Goal: Task Accomplishment & Management: Manage account settings

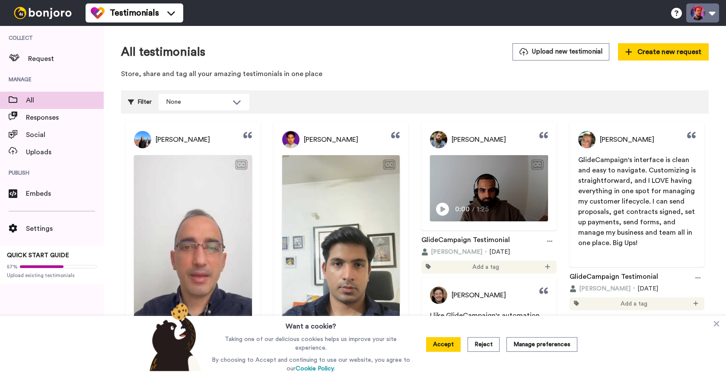
click at [706, 11] on button at bounding box center [702, 12] width 33 height 19
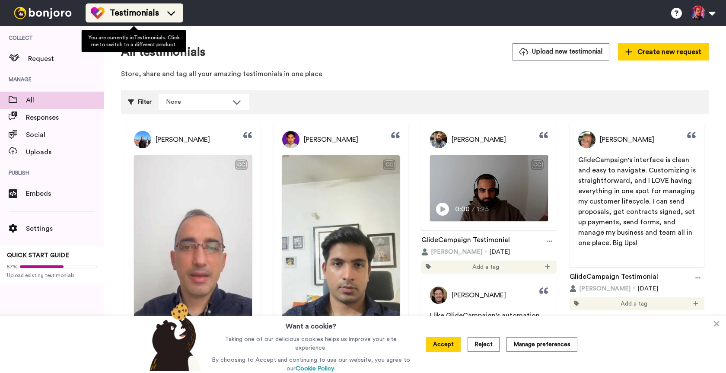
click at [168, 21] on li "Testimonials" at bounding box center [135, 12] width 98 height 19
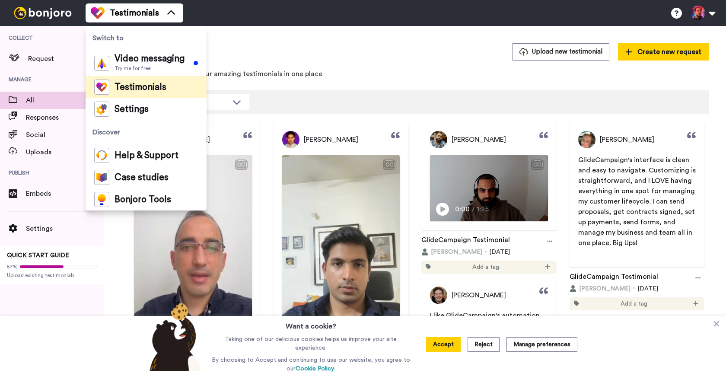
click at [344, 41] on div "All testimonials Upload new testimonial Create new request Store, share and tag…" at bounding box center [415, 370] width 622 height 688
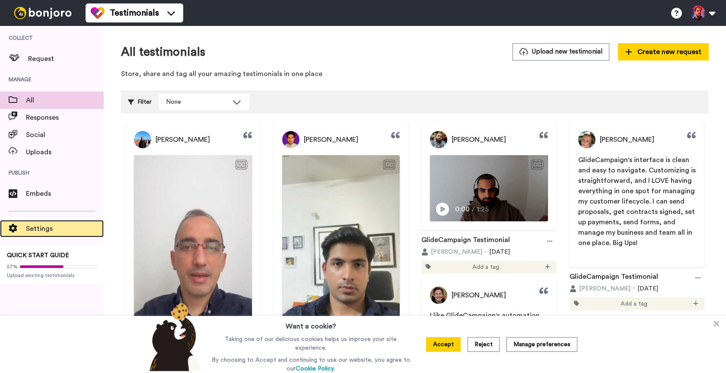
click at [56, 236] on div "Settings" at bounding box center [52, 228] width 104 height 17
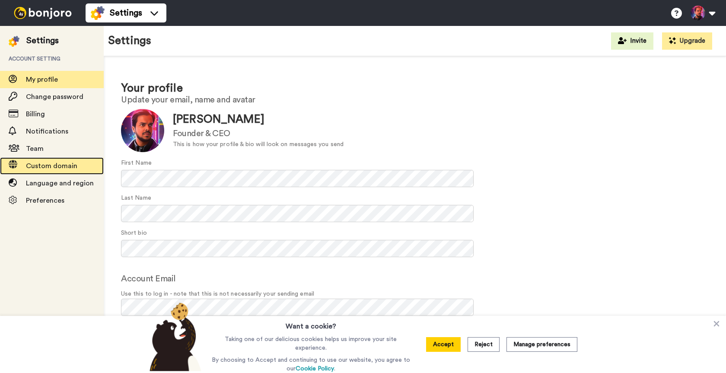
click at [55, 161] on span "Custom domain" at bounding box center [65, 166] width 78 height 10
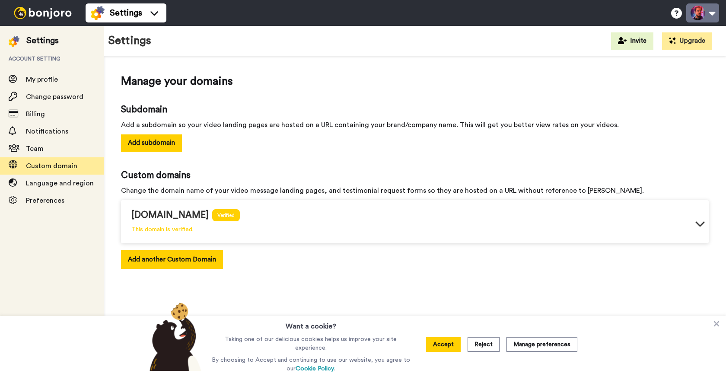
click at [694, 11] on button at bounding box center [702, 12] width 33 height 19
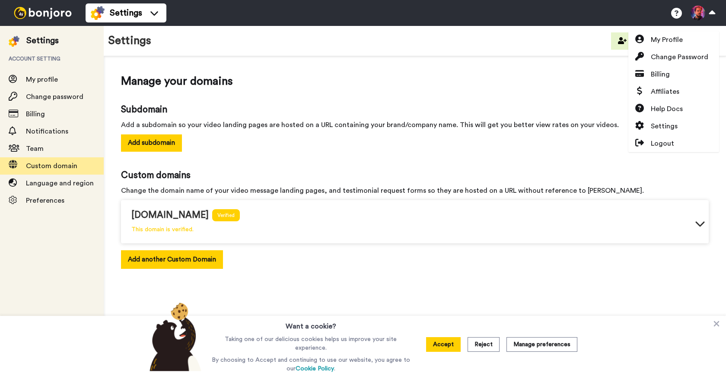
click at [599, 50] on div "Settings Invite Upgrade" at bounding box center [415, 41] width 622 height 30
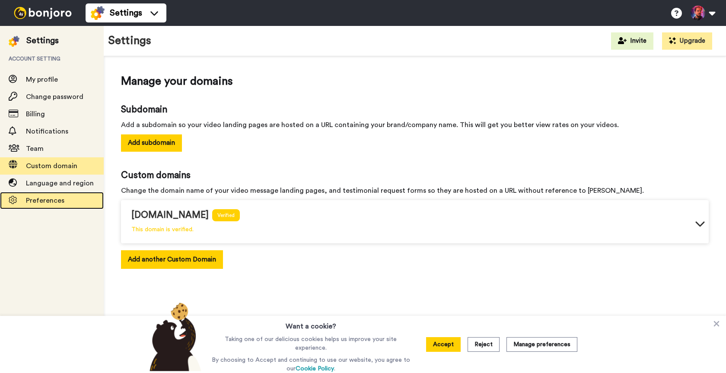
click at [78, 195] on span "Preferences" at bounding box center [65, 200] width 78 height 10
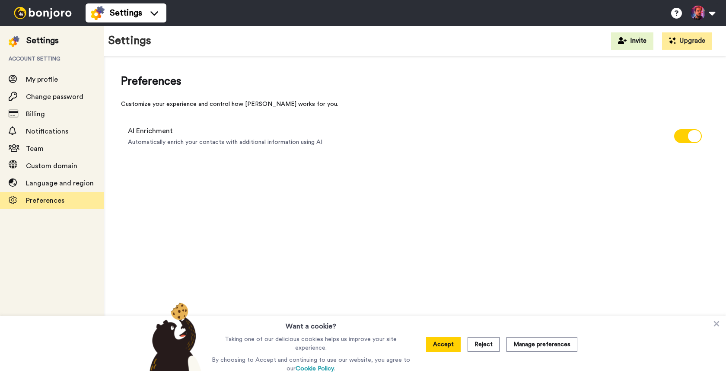
click at [35, 42] on div "Settings" at bounding box center [42, 41] width 32 height 12
click at [54, 16] on img at bounding box center [42, 13] width 65 height 12
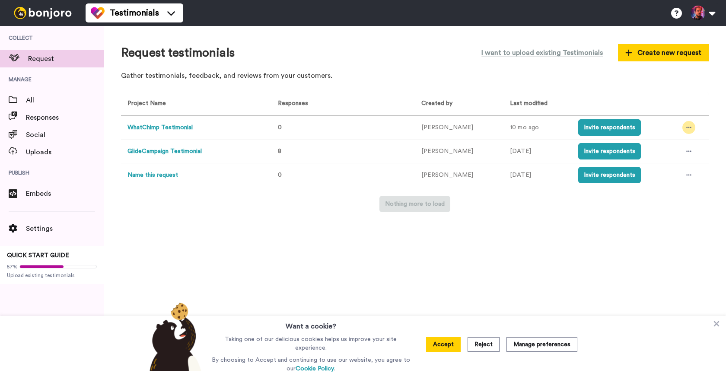
click at [686, 125] on icon at bounding box center [688, 127] width 5 height 6
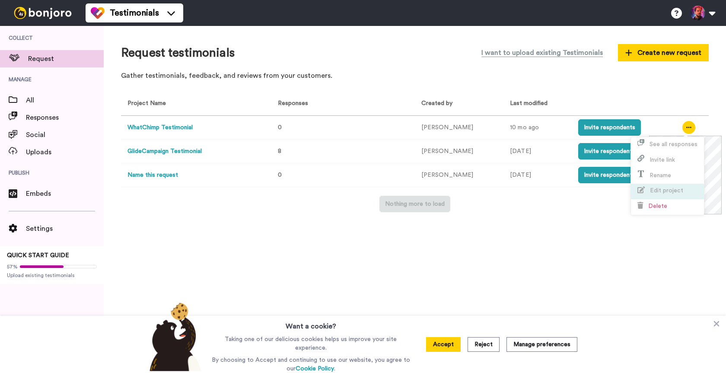
click at [655, 191] on span "Edit project" at bounding box center [666, 191] width 33 height 6
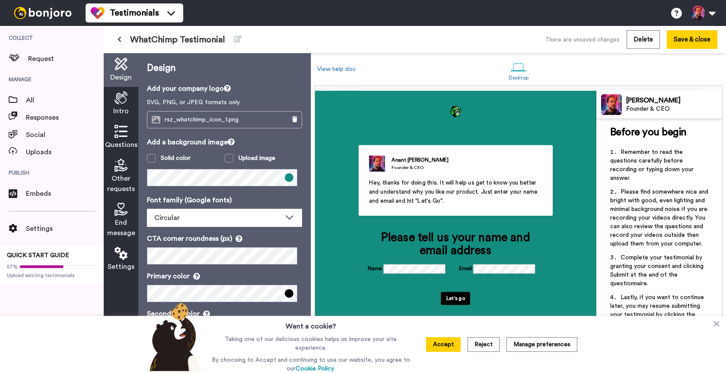
scroll to position [22, 0]
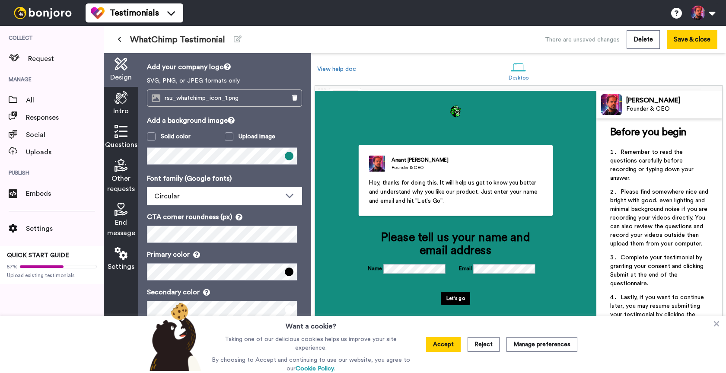
click at [125, 252] on icon at bounding box center [121, 253] width 13 height 13
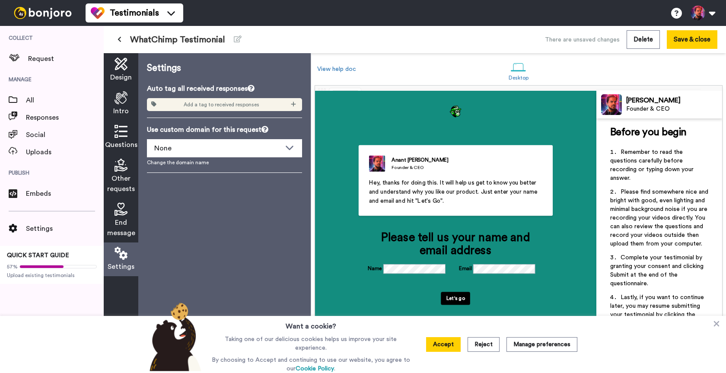
click at [116, 225] on span "End message" at bounding box center [121, 227] width 28 height 21
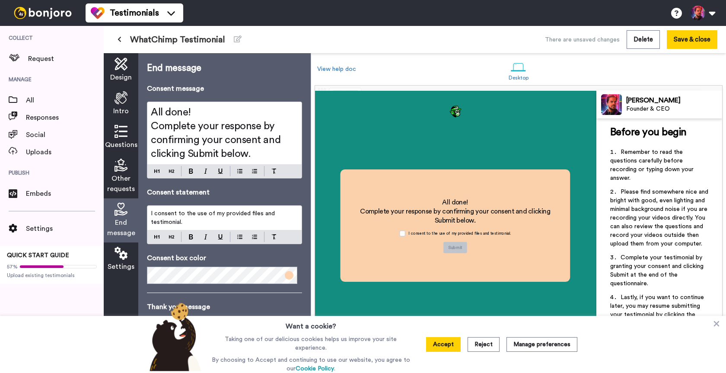
click at [117, 176] on span "Other requests" at bounding box center [121, 183] width 28 height 21
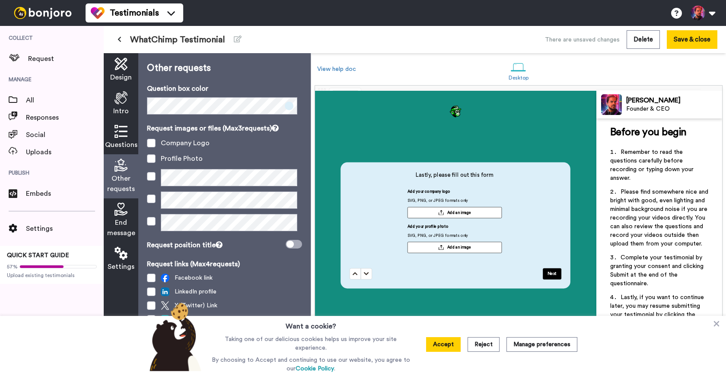
click at [117, 144] on span "Questions" at bounding box center [121, 145] width 32 height 10
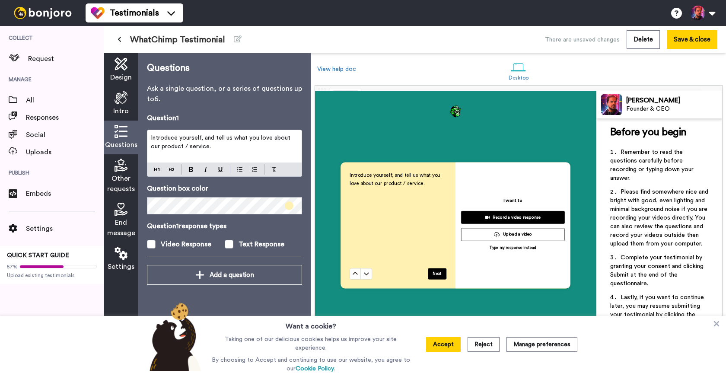
click at [121, 104] on icon at bounding box center [121, 97] width 13 height 13
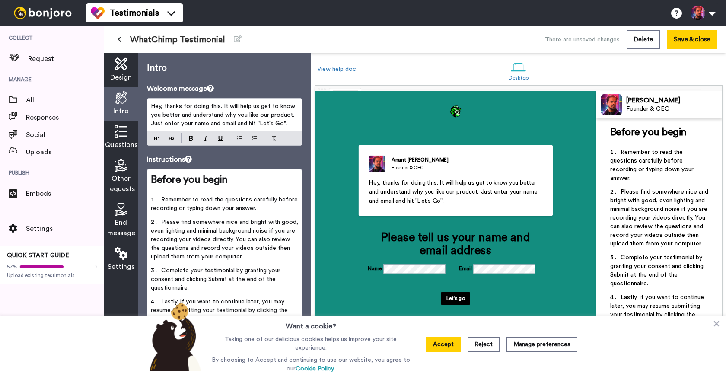
click at [116, 72] on span "Design" at bounding box center [121, 77] width 22 height 10
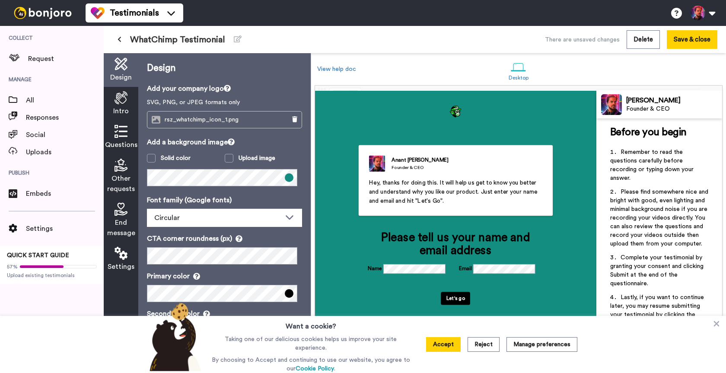
click at [121, 41] on icon at bounding box center [120, 39] width 4 height 6
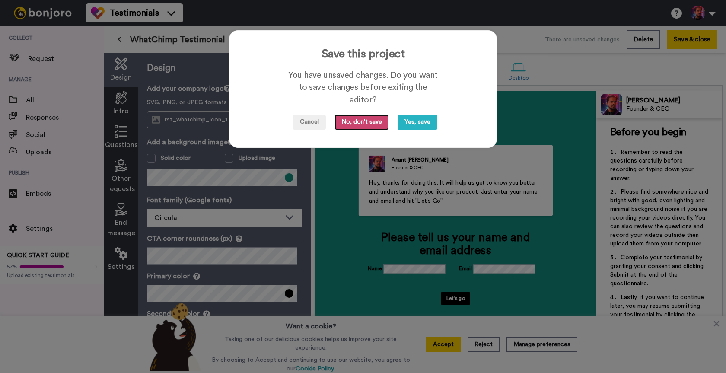
click at [374, 124] on button "No, don't save" at bounding box center [361, 123] width 54 height 16
